Goal: Information Seeking & Learning: Learn about a topic

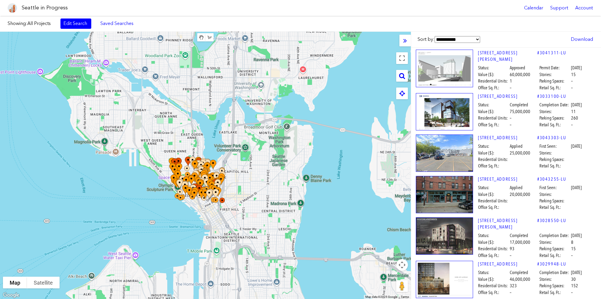
drag, startPoint x: 153, startPoint y: 124, endPoint x: 132, endPoint y: 188, distance: 67.3
click at [132, 188] on div at bounding box center [205, 165] width 411 height 267
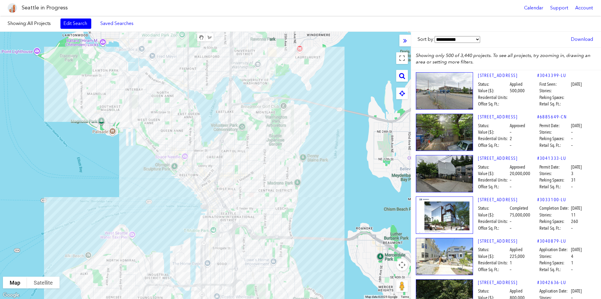
drag, startPoint x: 338, startPoint y: 200, endPoint x: 334, endPoint y: 178, distance: 22.1
click at [334, 178] on div at bounding box center [205, 165] width 411 height 267
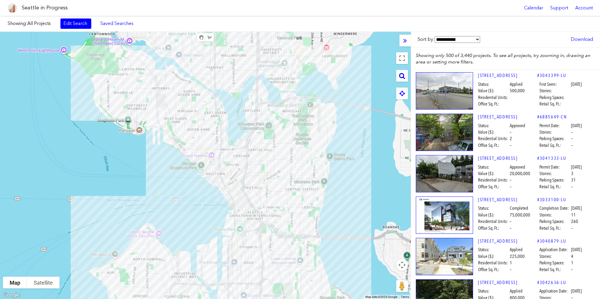
drag, startPoint x: 332, startPoint y: 182, endPoint x: 359, endPoint y: 181, distance: 27.3
click at [359, 181] on div at bounding box center [205, 165] width 411 height 267
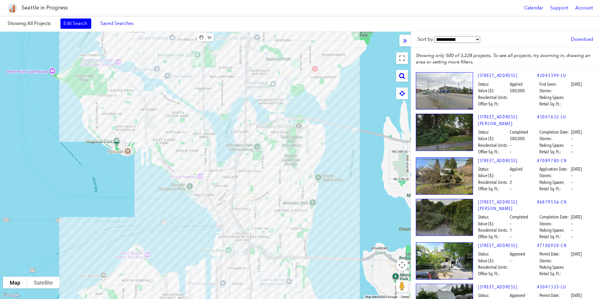
drag, startPoint x: 355, startPoint y: 156, endPoint x: 343, endPoint y: 178, distance: 24.8
click at [343, 178] on div at bounding box center [205, 165] width 411 height 267
click at [74, 23] on link "Edit Search" at bounding box center [75, 23] width 31 height 10
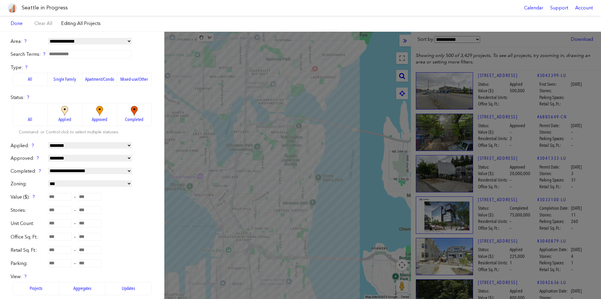
click at [98, 78] on label "Apartment/Condo" at bounding box center [100, 79] width 35 height 13
click at [131, 76] on label "Mixed-use/Other" at bounding box center [134, 79] width 35 height 13
click at [106, 76] on label "Apartment/Condo" at bounding box center [100, 79] width 35 height 13
click at [128, 78] on label "Mixed-use/Other" at bounding box center [134, 79] width 35 height 13
click at [63, 76] on label "Single Family" at bounding box center [65, 79] width 35 height 13
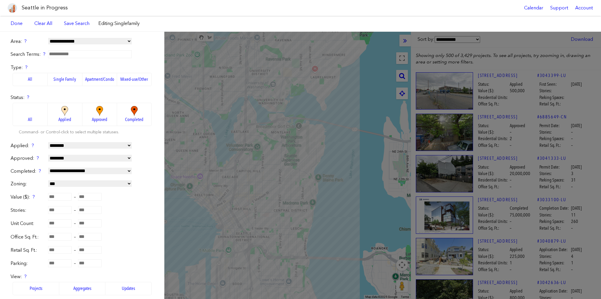
click at [84, 78] on label "Apartment/Condo" at bounding box center [100, 79] width 35 height 13
click at [129, 78] on label "Mixed-use/Other" at bounding box center [134, 79] width 35 height 13
click at [96, 82] on label "Apartment/Condo" at bounding box center [100, 79] width 35 height 13
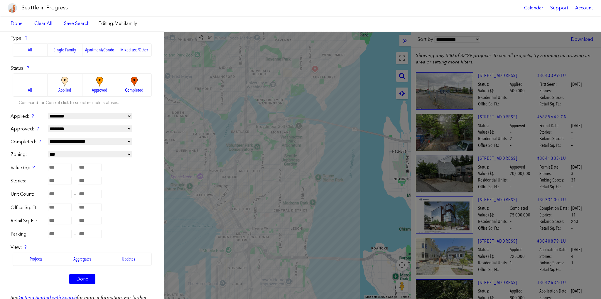
click at [59, 179] on input "number" at bounding box center [59, 181] width 23 height 8
type input "**"
click at [136, 176] on form "**********" at bounding box center [82, 149] width 143 height 281
click at [92, 85] on img at bounding box center [100, 82] width 16 height 10
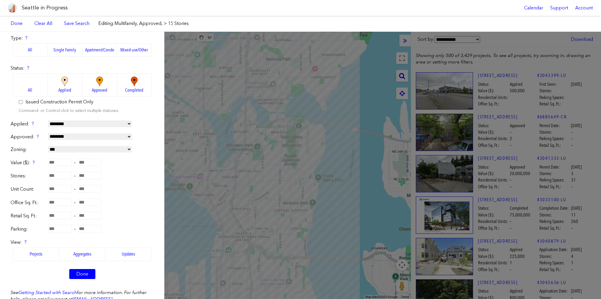
click at [63, 83] on img at bounding box center [65, 82] width 16 height 10
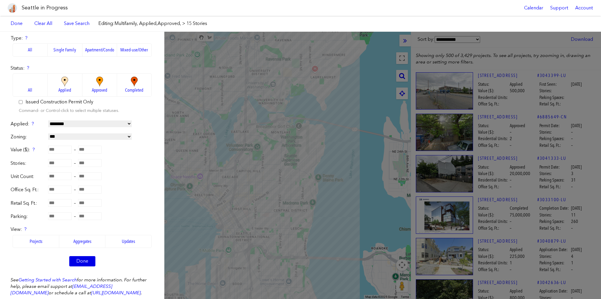
click at [82, 258] on link "Done" at bounding box center [82, 261] width 26 height 10
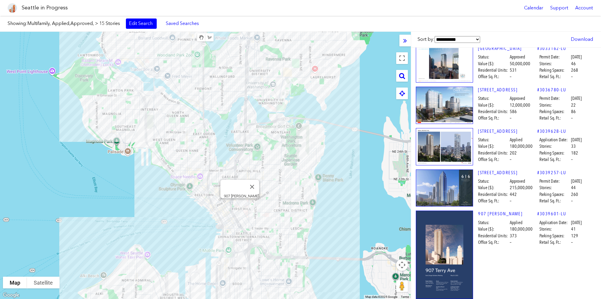
scroll to position [294, 0]
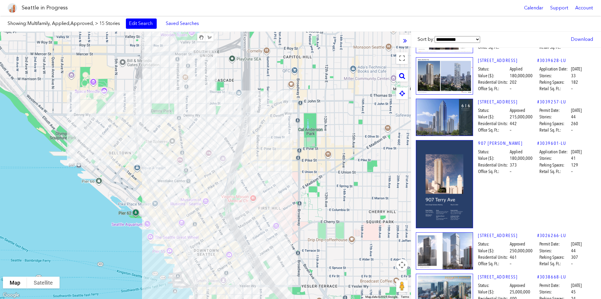
drag, startPoint x: 331, startPoint y: 239, endPoint x: 342, endPoint y: 203, distance: 37.1
click at [342, 203] on div at bounding box center [205, 165] width 411 height 267
click at [262, 212] on div "907 [PERSON_NAME]" at bounding box center [205, 165] width 411 height 267
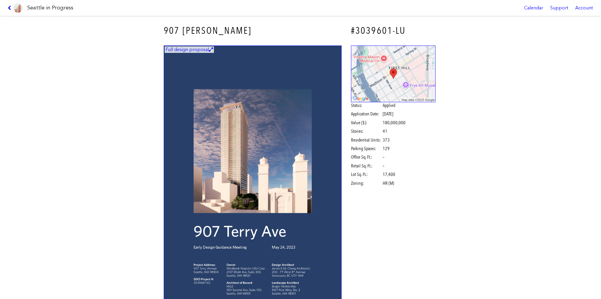
drag, startPoint x: 10, startPoint y: 7, endPoint x: 15, endPoint y: 9, distance: 5.6
click at [10, 7] on icon at bounding box center [11, 8] width 6 height 5
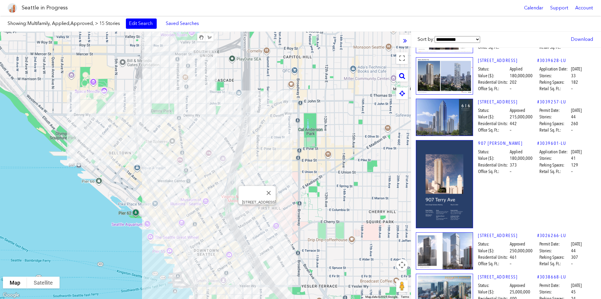
click at [256, 214] on div "[STREET_ADDRESS]" at bounding box center [205, 165] width 411 height 267
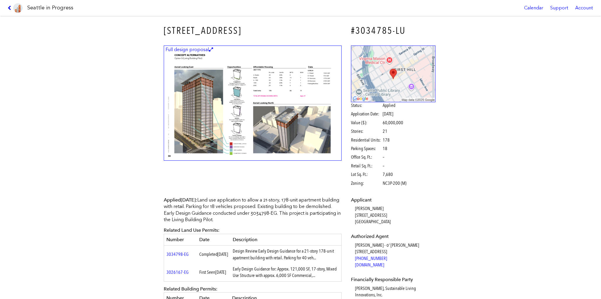
click at [9, 9] on icon at bounding box center [11, 8] width 6 height 5
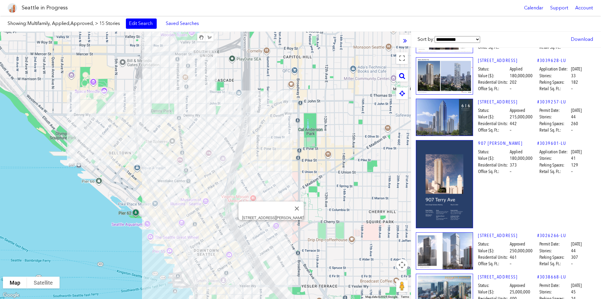
click at [272, 227] on div "[STREET_ADDRESS][PERSON_NAME]" at bounding box center [205, 165] width 411 height 267
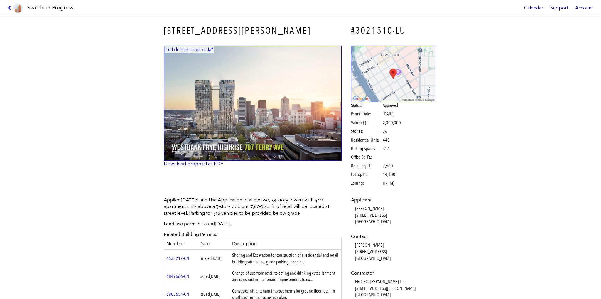
click at [11, 6] on icon at bounding box center [11, 8] width 6 height 5
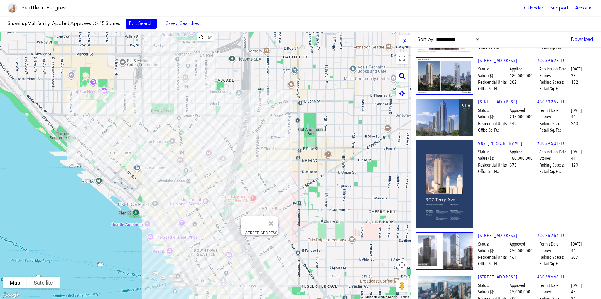
click at [260, 243] on div "[STREET_ADDRESS]" at bounding box center [205, 165] width 411 height 267
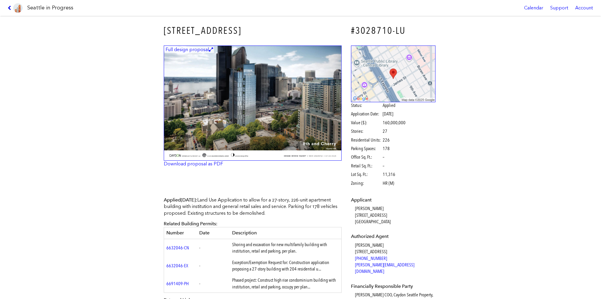
click at [9, 9] on icon at bounding box center [11, 8] width 6 height 5
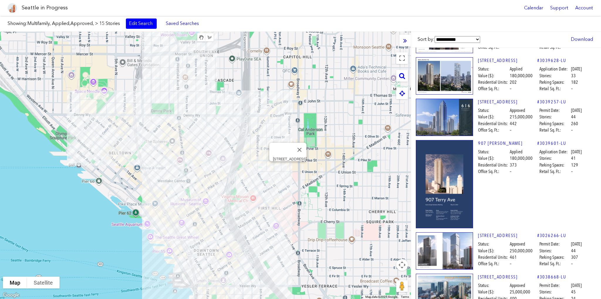
click at [287, 168] on div "[STREET_ADDRESS]" at bounding box center [205, 165] width 411 height 267
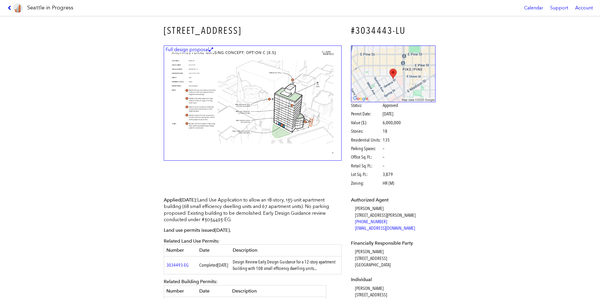
click at [9, 7] on icon at bounding box center [11, 8] width 6 height 5
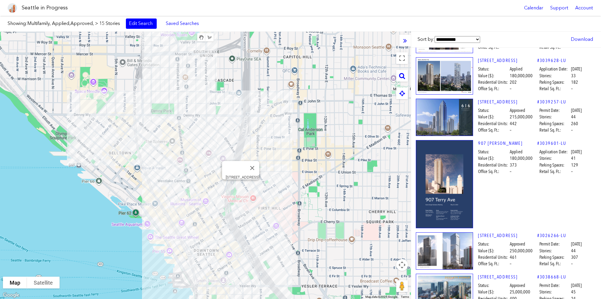
click at [239, 186] on div "[STREET_ADDRESS]" at bounding box center [205, 165] width 411 height 267
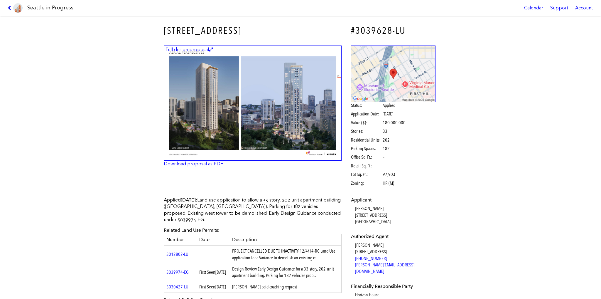
click at [9, 6] on icon at bounding box center [11, 8] width 6 height 5
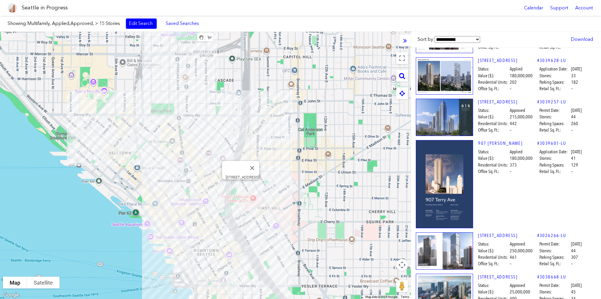
click at [242, 184] on div "[STREET_ADDRESS]" at bounding box center [205, 165] width 411 height 267
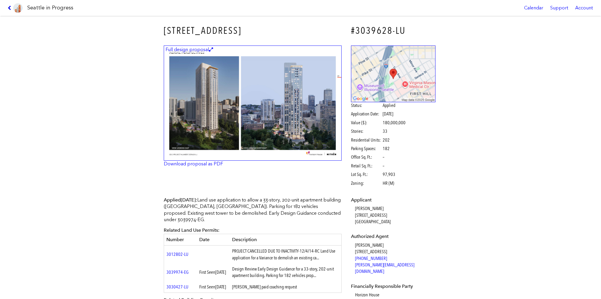
click at [11, 8] on icon at bounding box center [11, 8] width 6 height 5
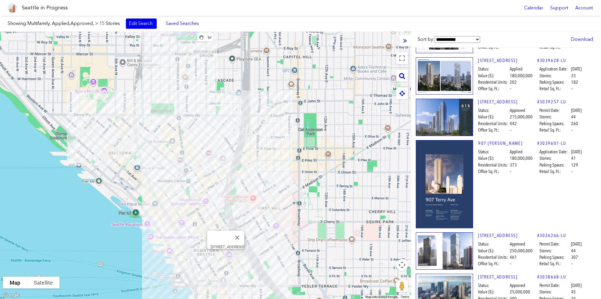
click at [227, 256] on div "[STREET_ADDRESS]" at bounding box center [205, 165] width 411 height 267
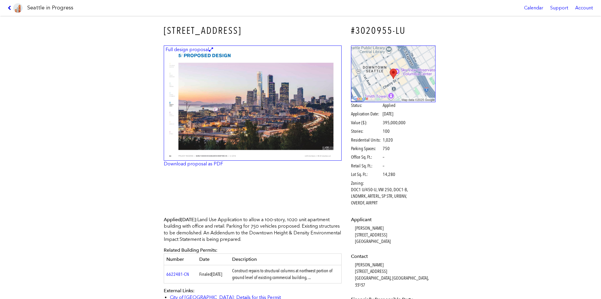
click at [9, 8] on icon at bounding box center [11, 8] width 6 height 5
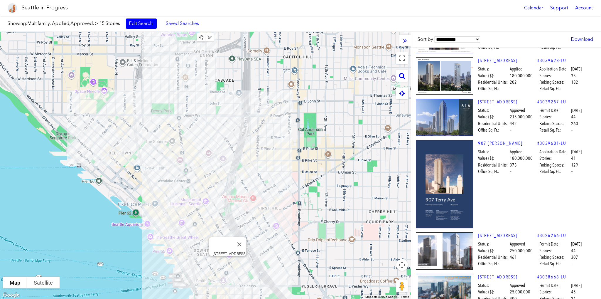
click at [227, 265] on div "[STREET_ADDRESS]" at bounding box center [205, 165] width 411 height 267
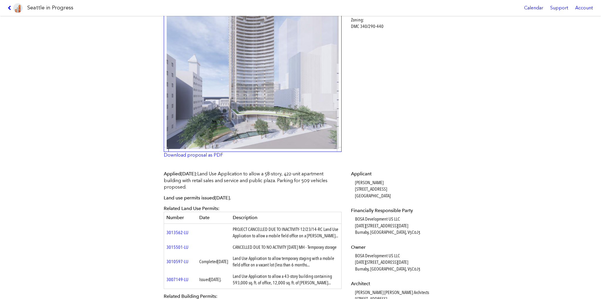
scroll to position [176, 0]
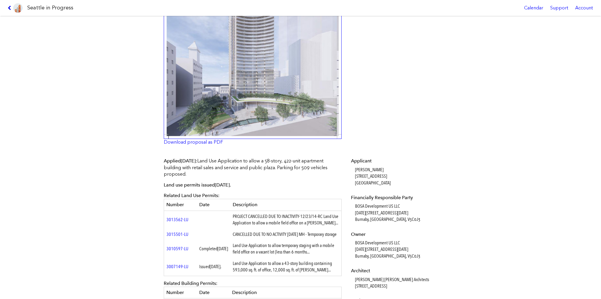
click at [9, 7] on icon at bounding box center [11, 8] width 6 height 5
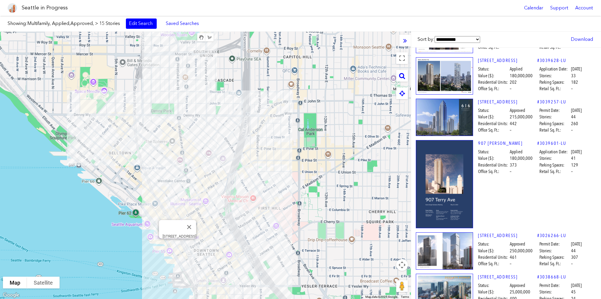
click at [176, 243] on div "[STREET_ADDRESS]" at bounding box center [205, 165] width 411 height 267
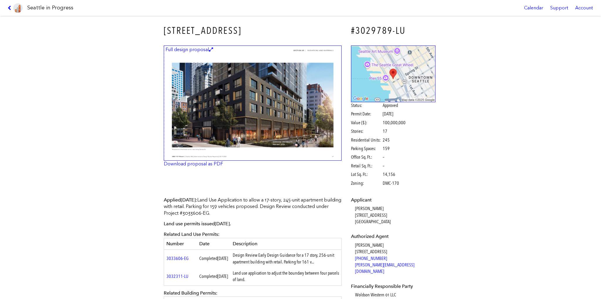
drag, startPoint x: 9, startPoint y: 8, endPoint x: 9, endPoint y: 12, distance: 3.8
click at [9, 8] on icon at bounding box center [11, 8] width 6 height 5
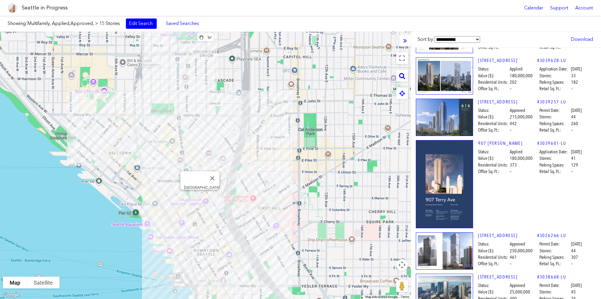
click at [201, 198] on div "[GEOGRAPHIC_DATA]" at bounding box center [205, 165] width 411 height 267
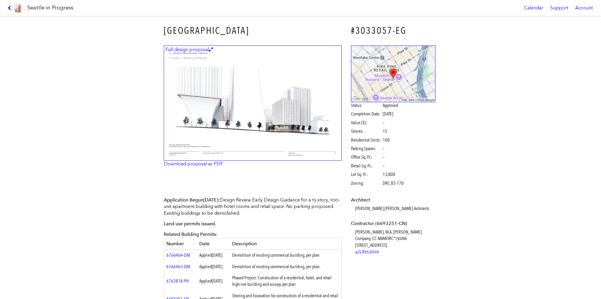
click at [8, 9] on icon at bounding box center [11, 8] width 6 height 5
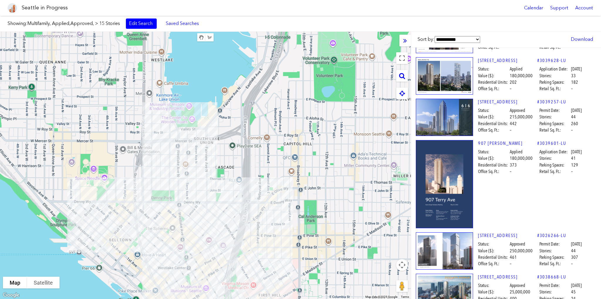
drag, startPoint x: 129, startPoint y: 90, endPoint x: 130, endPoint y: 178, distance: 88.1
click at [130, 178] on div at bounding box center [205, 165] width 411 height 267
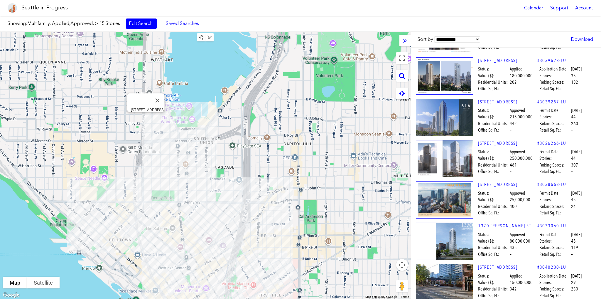
click at [146, 118] on div "[STREET_ADDRESS]" at bounding box center [205, 165] width 411 height 267
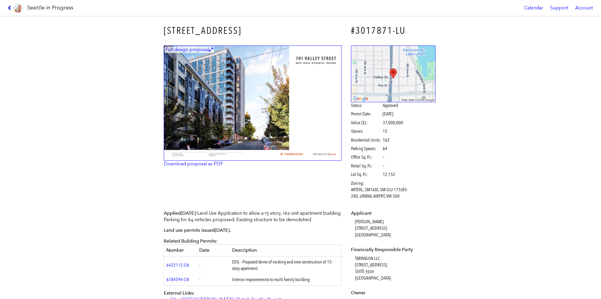
click at [11, 8] on icon at bounding box center [11, 8] width 6 height 5
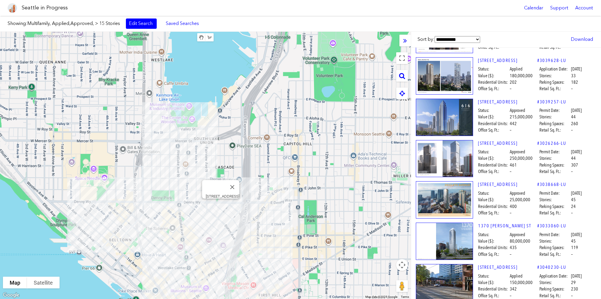
click at [219, 207] on div "[STREET_ADDRESS]" at bounding box center [205, 165] width 411 height 267
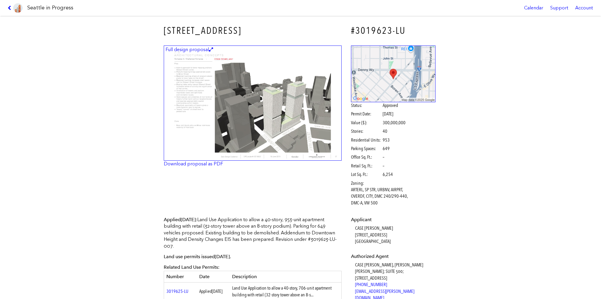
drag, startPoint x: 9, startPoint y: 6, endPoint x: 14, endPoint y: 10, distance: 7.5
click at [9, 6] on icon at bounding box center [11, 8] width 6 height 5
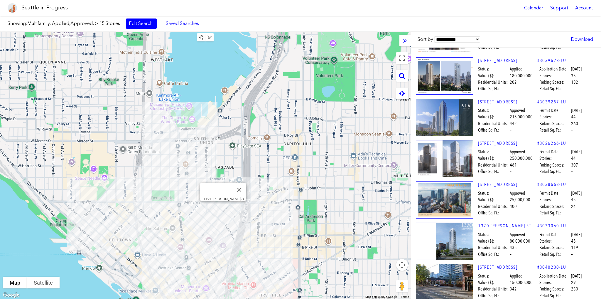
click at [225, 211] on div "1121 [PERSON_NAME] ST" at bounding box center [205, 165] width 411 height 267
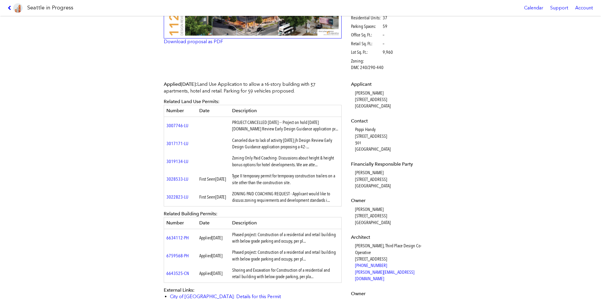
scroll to position [117, 0]
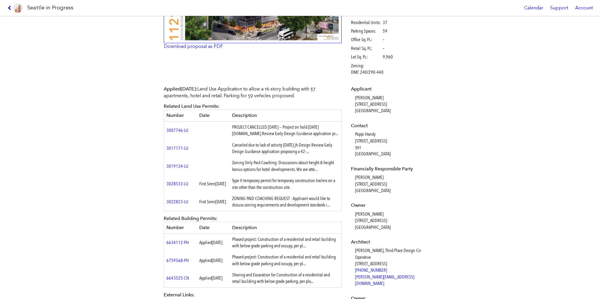
click at [11, 9] on icon at bounding box center [11, 8] width 6 height 5
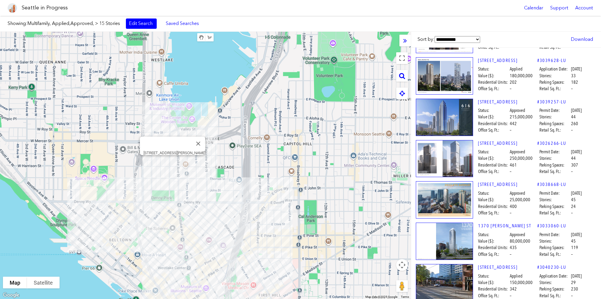
click at [172, 160] on div "[STREET_ADDRESS][PERSON_NAME]" at bounding box center [205, 165] width 411 height 267
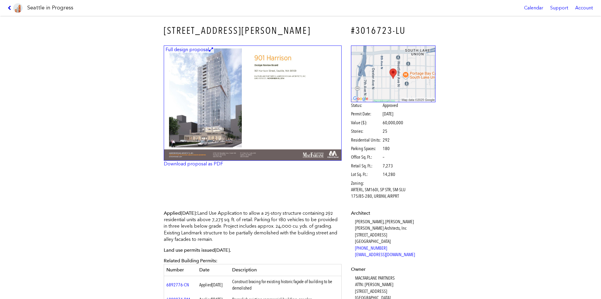
click at [10, 8] on icon at bounding box center [11, 8] width 6 height 5
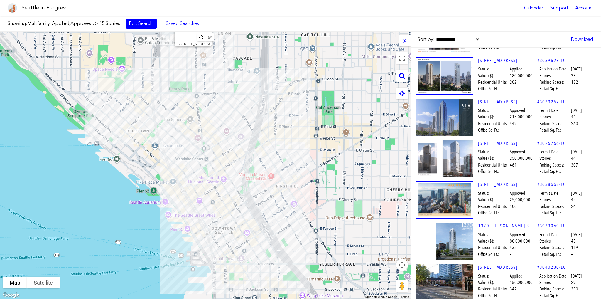
drag, startPoint x: 284, startPoint y: 223, endPoint x: 301, endPoint y: 115, distance: 108.8
click at [301, 115] on div "[STREET_ADDRESS]" at bounding box center [205, 165] width 411 height 267
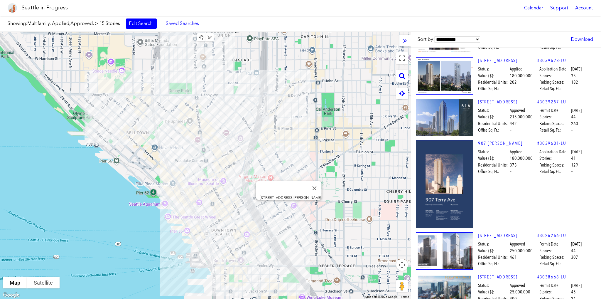
click at [289, 207] on div "[STREET_ADDRESS][PERSON_NAME]" at bounding box center [205, 165] width 411 height 267
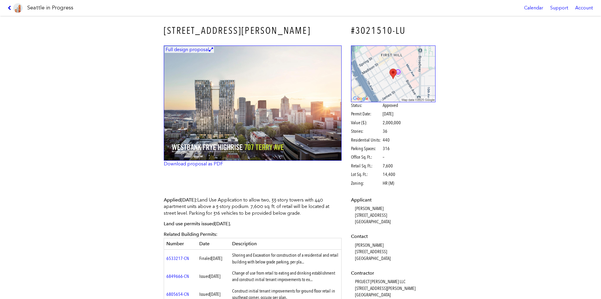
click at [9, 8] on icon at bounding box center [11, 8] width 6 height 5
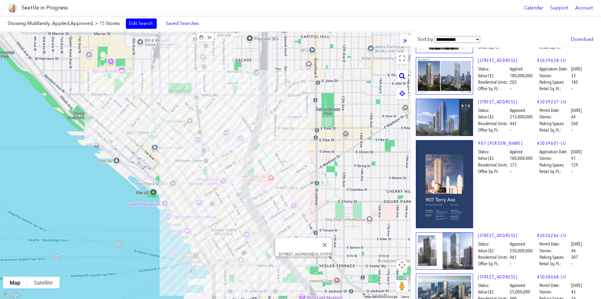
click at [304, 263] on div "[STREET_ADDRESS][US_STATE]" at bounding box center [205, 165] width 411 height 267
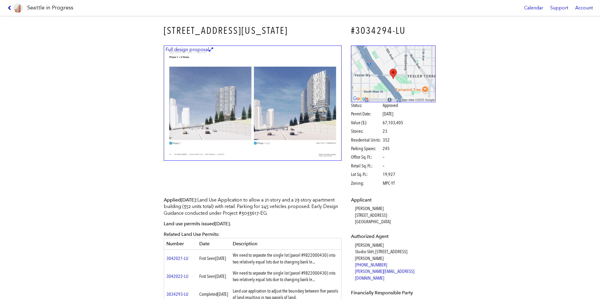
click at [8, 8] on icon at bounding box center [11, 8] width 6 height 5
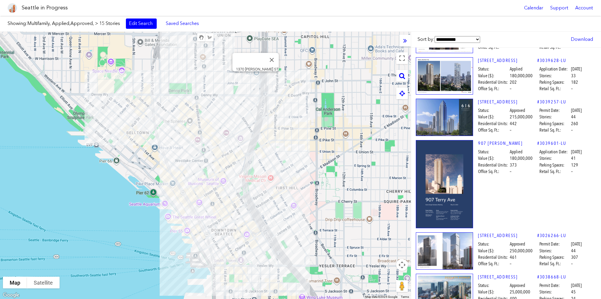
click at [255, 78] on div "1370 [PERSON_NAME] ST" at bounding box center [205, 165] width 411 height 267
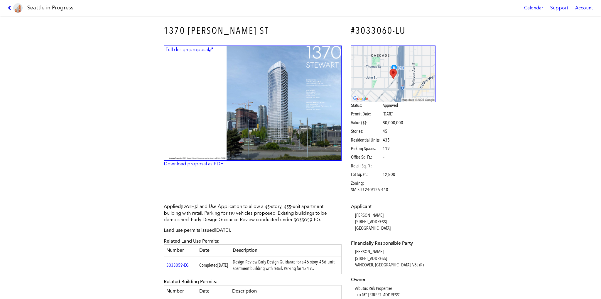
click at [9, 8] on icon at bounding box center [11, 8] width 6 height 5
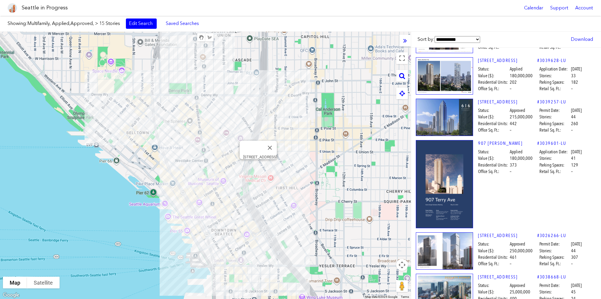
click at [259, 166] on div "[STREET_ADDRESS]" at bounding box center [205, 165] width 411 height 267
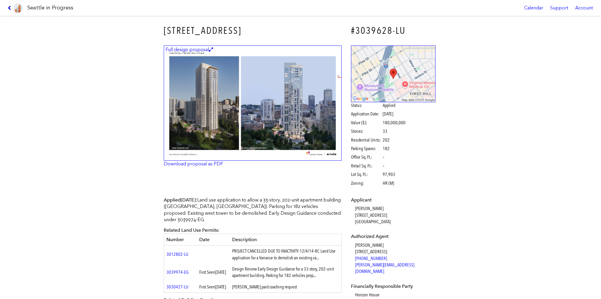
click at [10, 7] on icon at bounding box center [11, 8] width 6 height 5
